Goal: Transaction & Acquisition: Purchase product/service

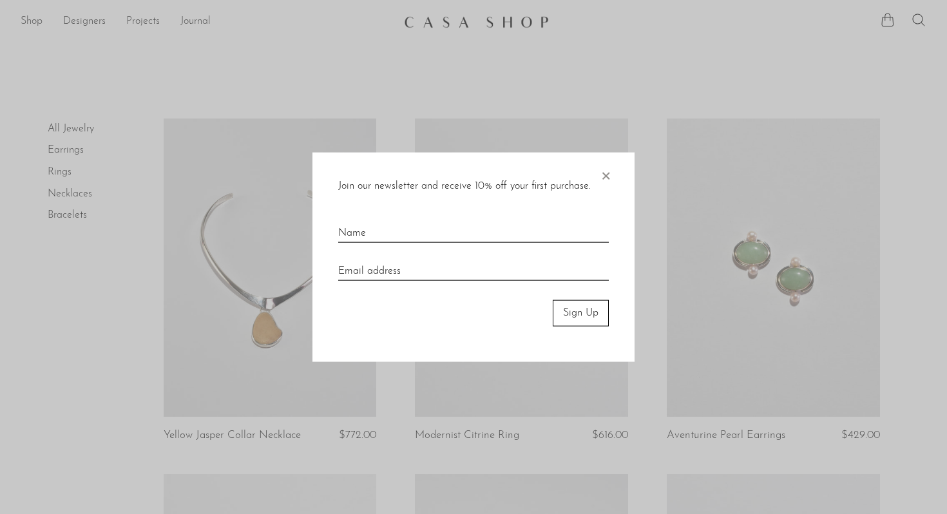
click at [607, 176] on span "×" at bounding box center [605, 173] width 13 height 41
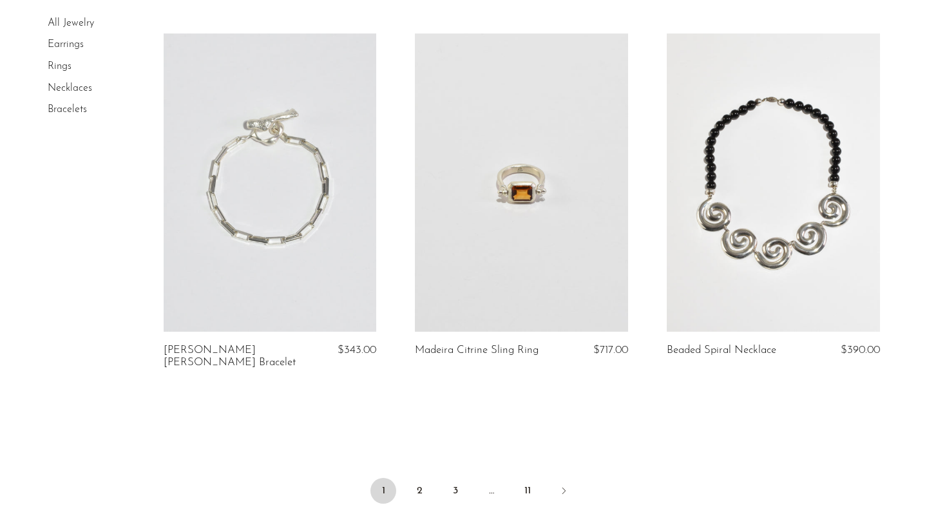
scroll to position [4079, 0]
click at [417, 477] on link "2" at bounding box center [419, 490] width 26 height 26
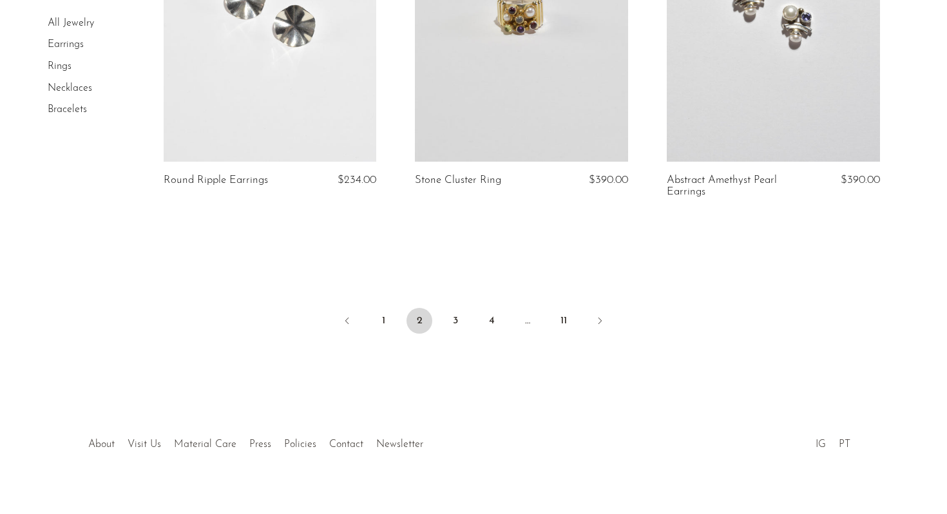
scroll to position [4229, 0]
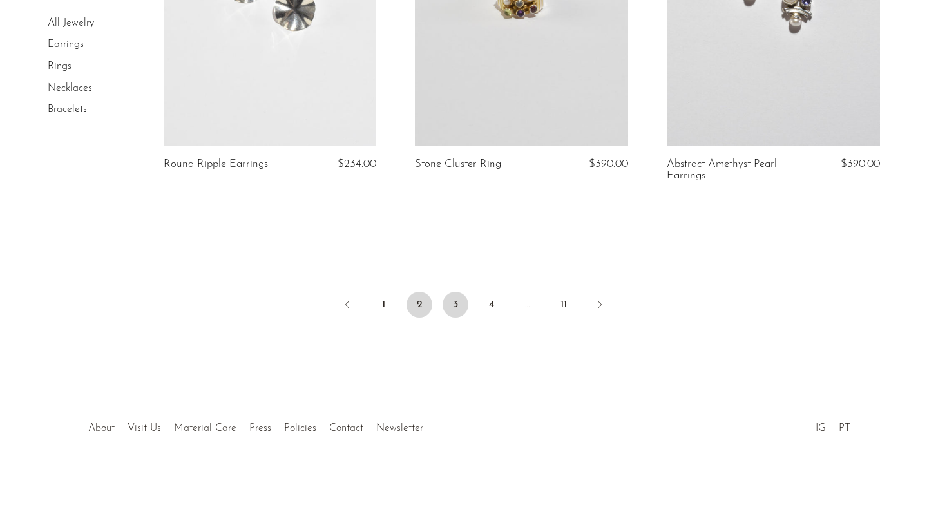
click at [450, 306] on link "3" at bounding box center [456, 305] width 26 height 26
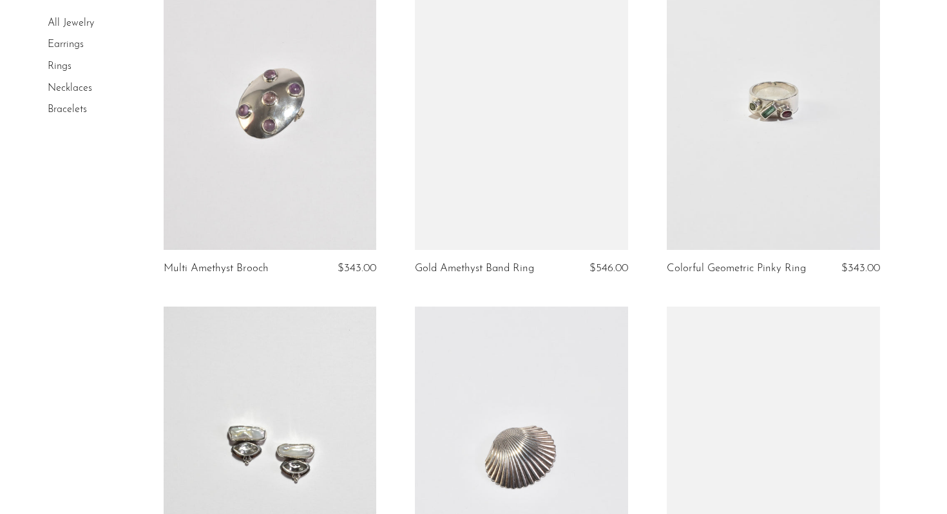
scroll to position [1627, 0]
